Goal: Transaction & Acquisition: Obtain resource

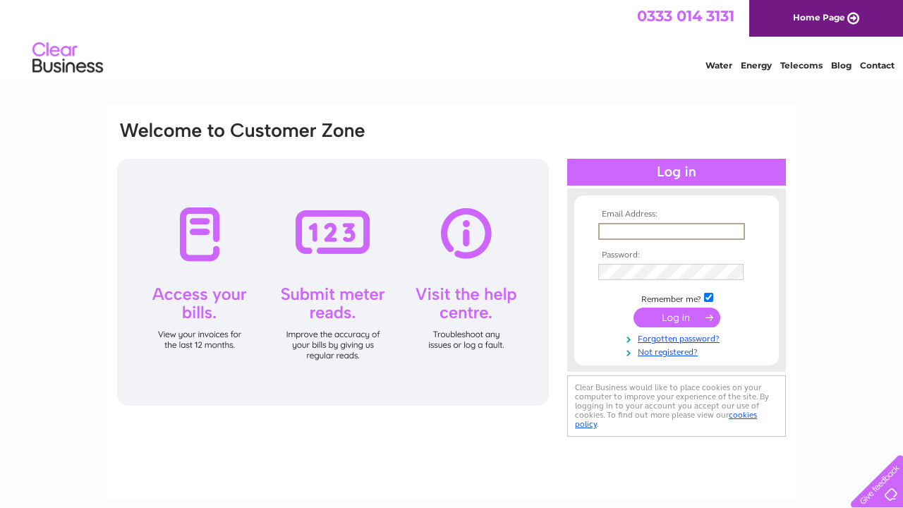
type input "staceymackrell@hotmail.co.uk"
click at [691, 316] on input "submit" at bounding box center [676, 318] width 87 height 20
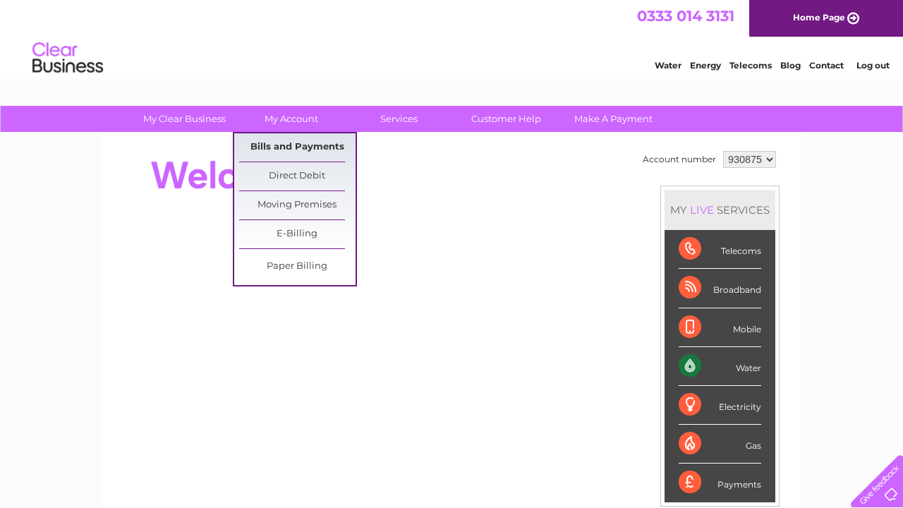
click at [288, 152] on link "Bills and Payments" at bounding box center [297, 147] width 116 height 28
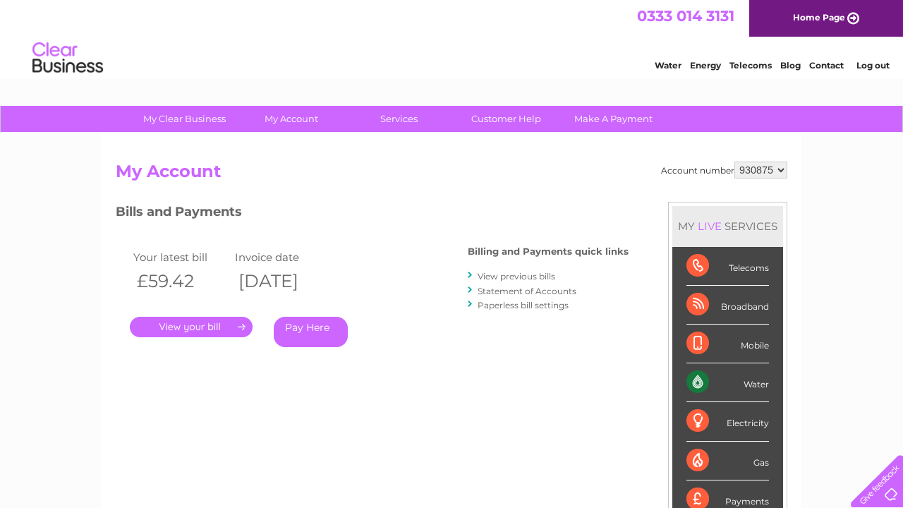
click at [497, 271] on link "View previous bills" at bounding box center [517, 276] width 78 height 11
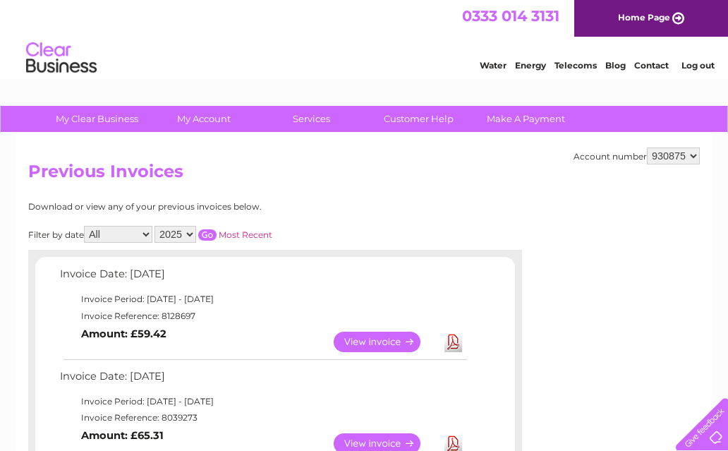
click at [374, 339] on link "View" at bounding box center [386, 342] width 104 height 20
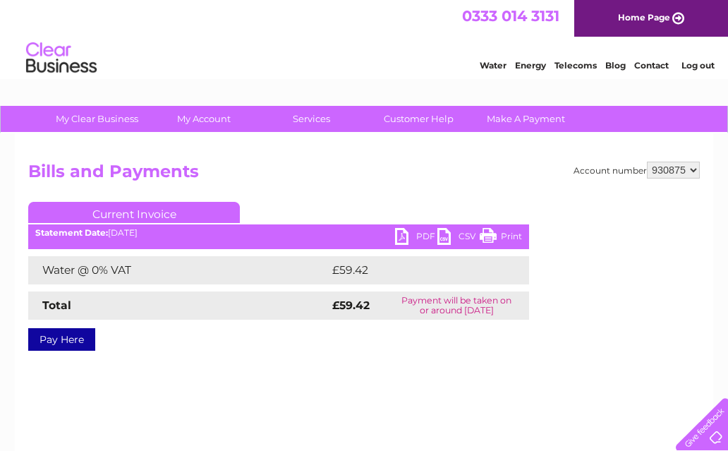
click at [423, 236] on link "PDF" at bounding box center [416, 238] width 42 height 20
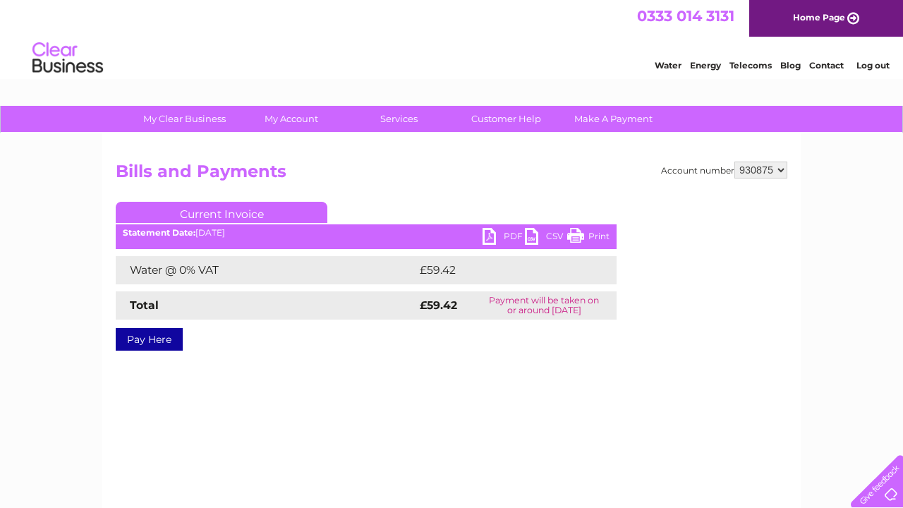
click at [66, 53] on img at bounding box center [68, 58] width 72 height 43
click at [56, 61] on img at bounding box center [68, 58] width 72 height 43
